Goal: Find specific page/section: Find specific page/section

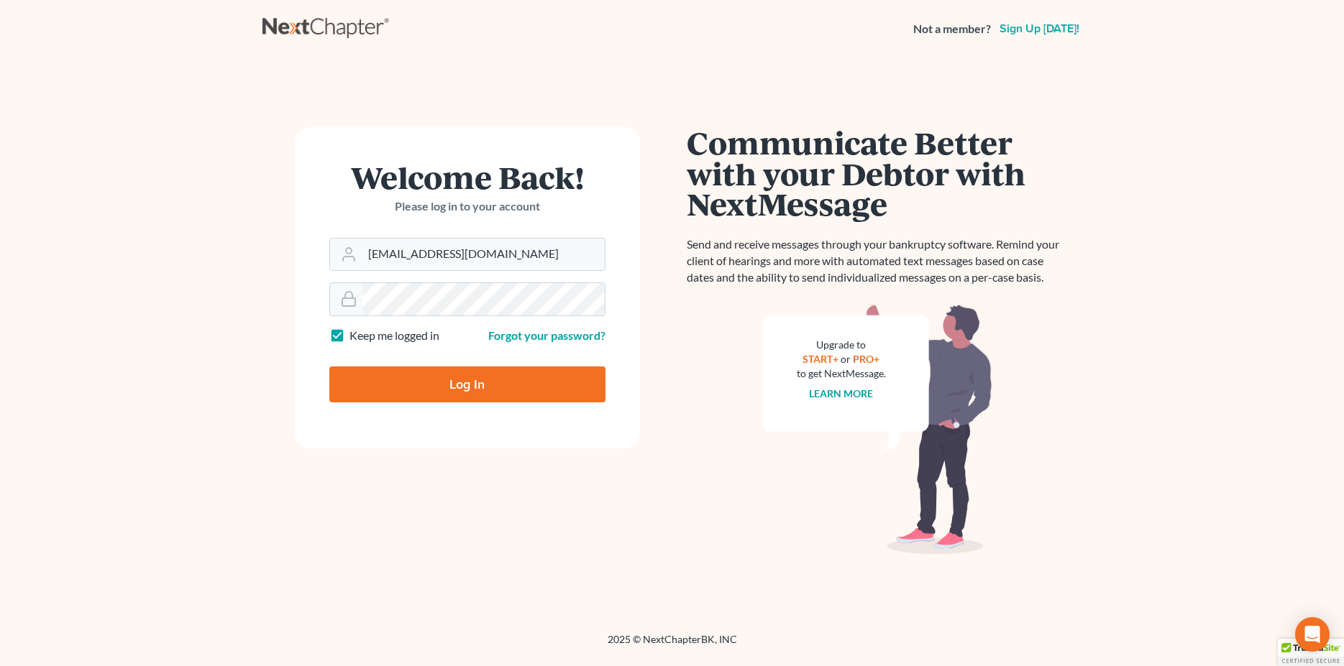
click at [481, 400] on input "Log In" at bounding box center [467, 385] width 276 height 36
type input "Thinking..."
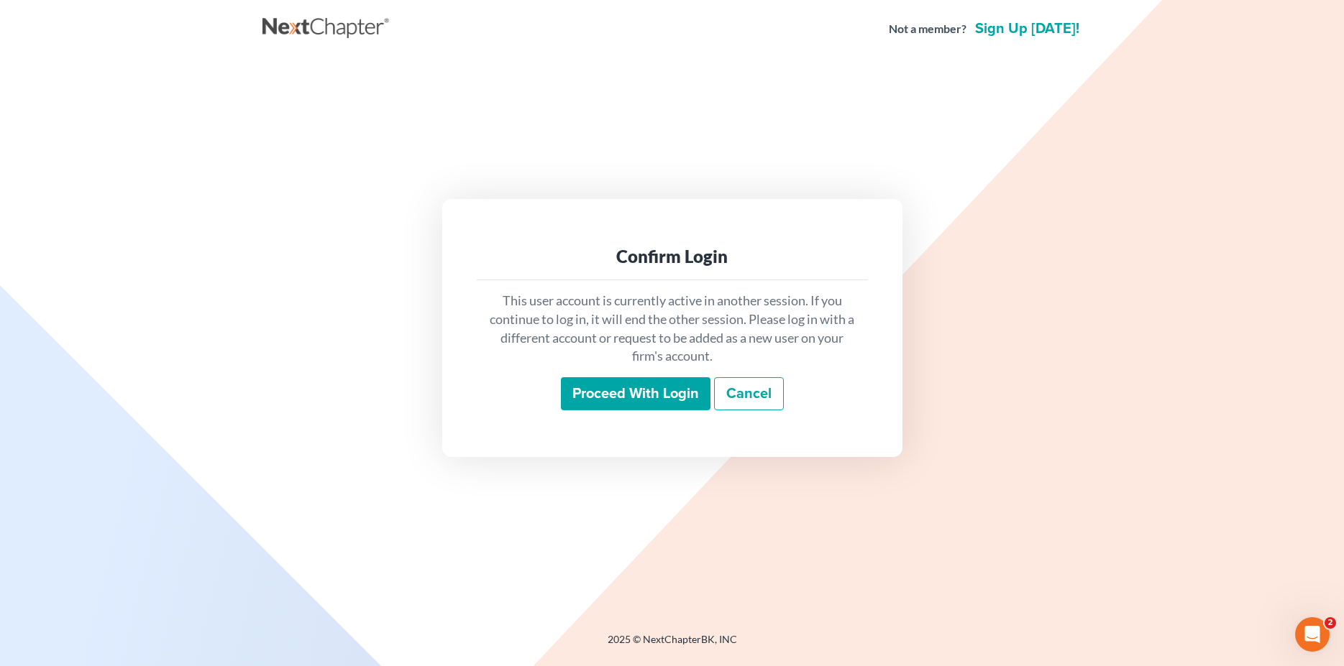
click at [623, 403] on input "Proceed with login" at bounding box center [636, 393] width 150 height 33
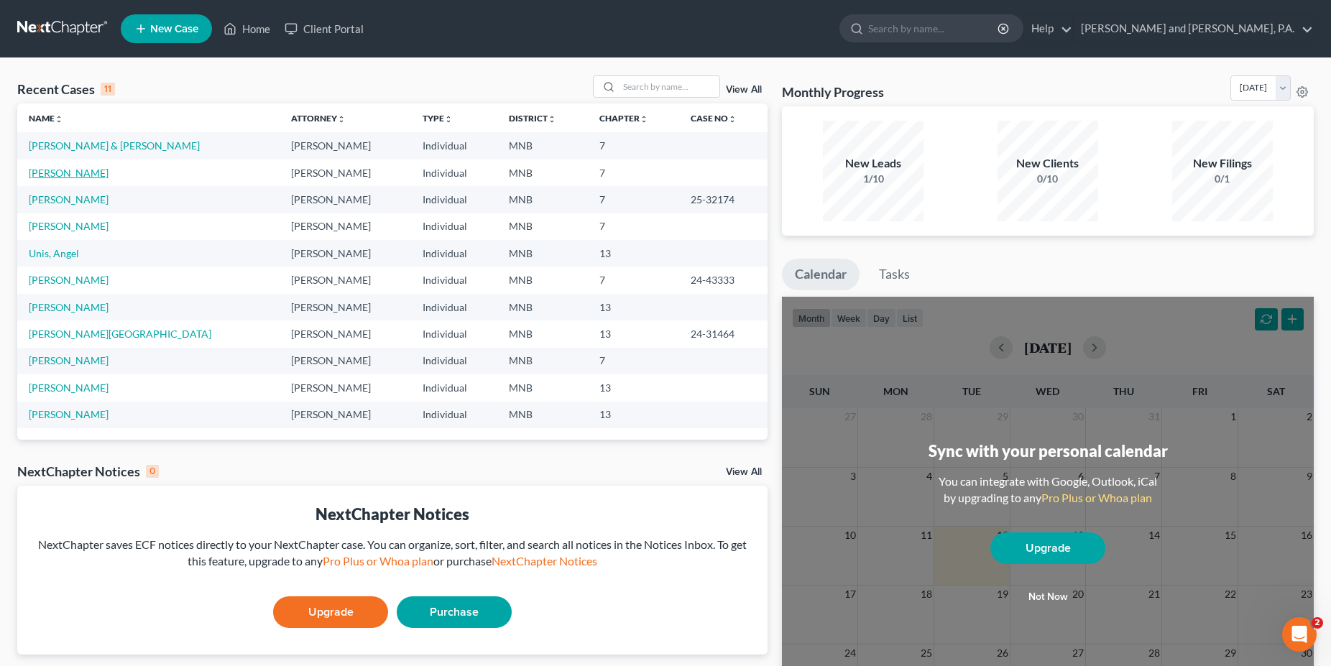
click at [63, 173] on link "[PERSON_NAME]" at bounding box center [69, 173] width 80 height 12
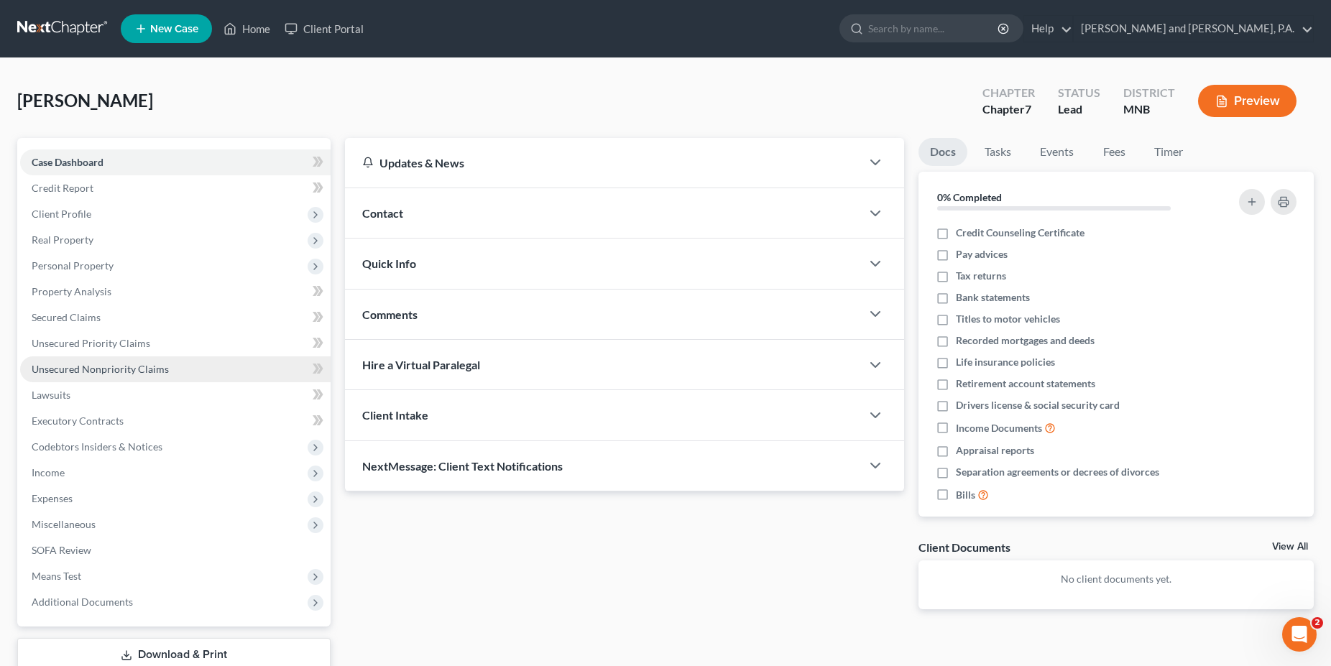
click at [94, 368] on span "Unsecured Nonpriority Claims" at bounding box center [100, 369] width 137 height 12
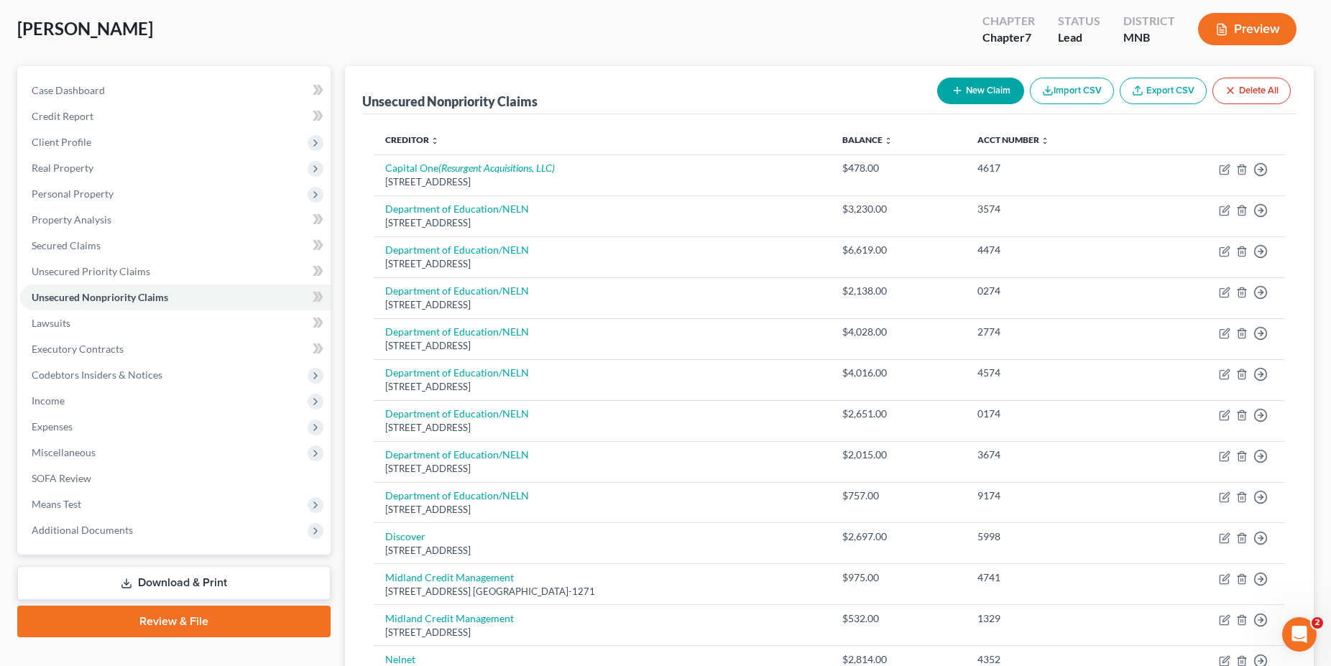
scroll to position [110, 0]
